Goal: Check status: Check status

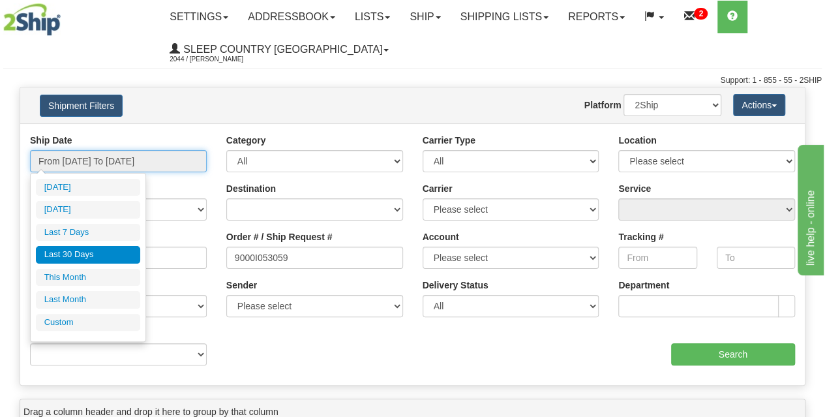
click at [138, 160] on input "From [DATE] To [DATE]" at bounding box center [118, 161] width 177 height 22
click at [71, 250] on li "Last 30 Days" at bounding box center [88, 255] width 104 height 18
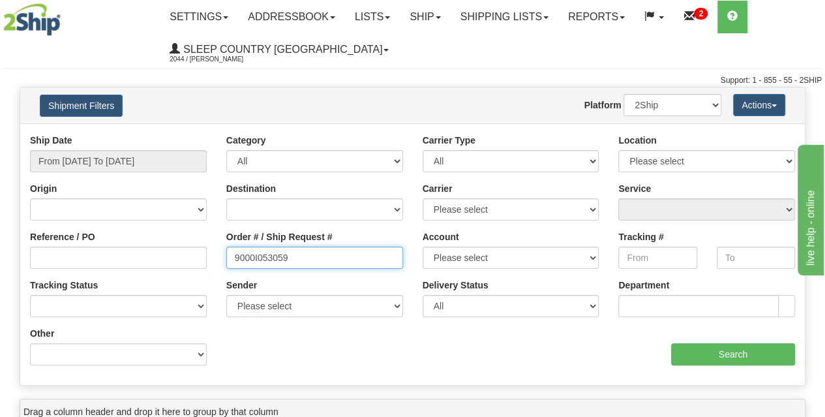
drag, startPoint x: 343, startPoint y: 259, endPoint x: 204, endPoint y: 261, distance: 139.0
click at [204, 134] on div "Reference / PO Order # / Ship Request # 9000I053059 Account Please select [GEOG…" at bounding box center [412, 134] width 785 height 0
paste input "9000I014524"
type input "9000I014524"
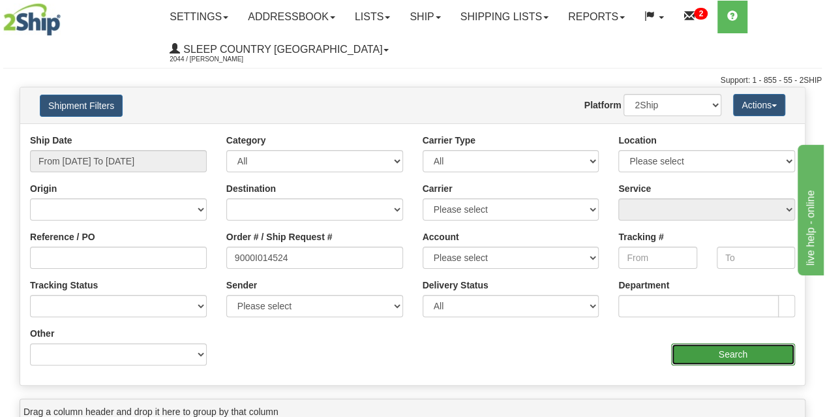
click at [700, 349] on input "Search" at bounding box center [733, 354] width 125 height 22
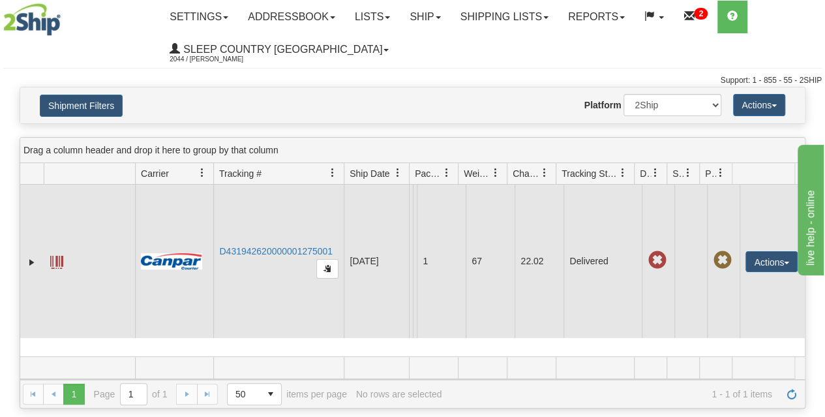
click at [273, 242] on td "D431942620000001275001" at bounding box center [278, 261] width 130 height 153
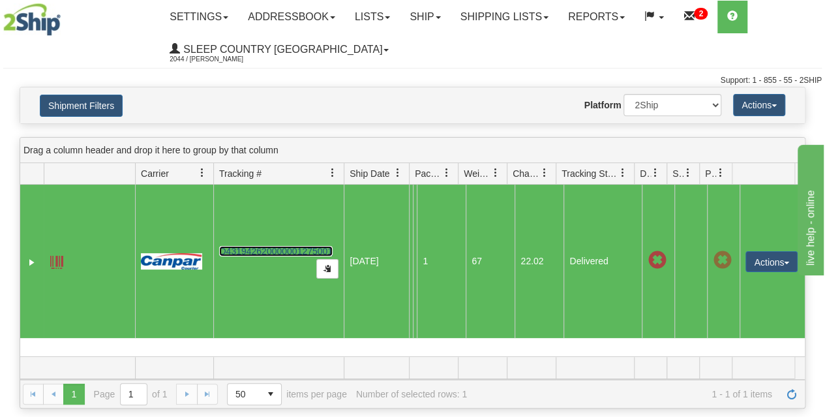
click at [271, 249] on link "D431942620000001275001" at bounding box center [276, 251] width 114 height 10
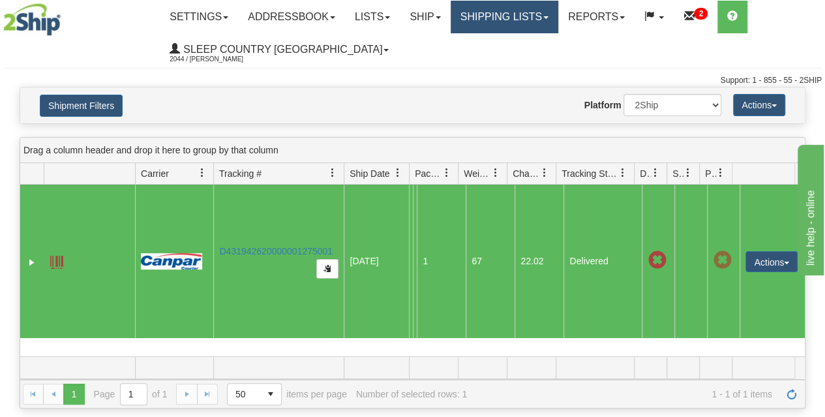
click at [513, 20] on link "Shipping lists" at bounding box center [505, 17] width 108 height 33
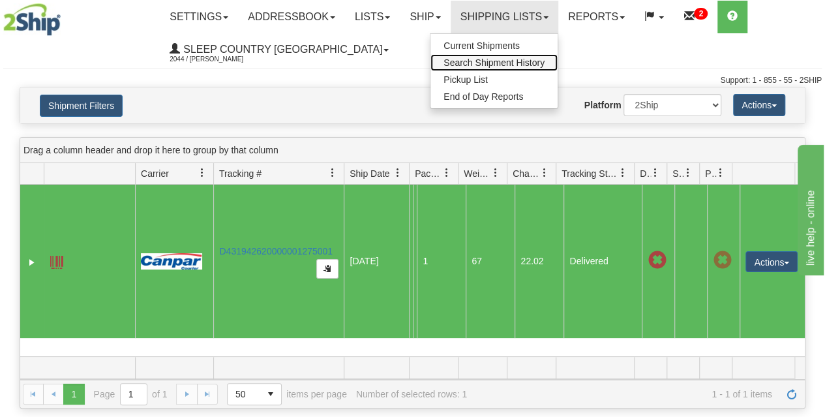
click at [502, 62] on span "Search Shipment History" at bounding box center [494, 62] width 101 height 10
